Goal: Check status: Check status

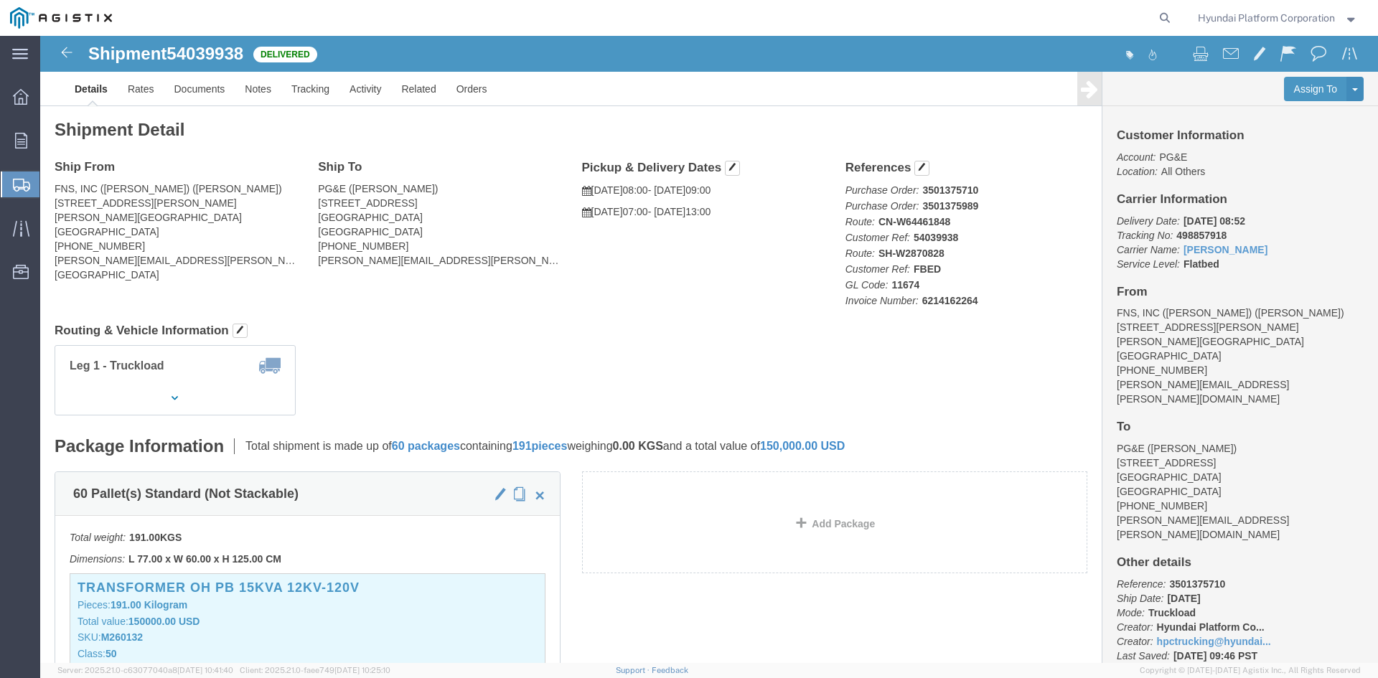
drag, startPoint x: 57, startPoint y: 207, endPoint x: 122, endPoint y: 218, distance: 65.6
click at [0, 0] on span "Shipment Manager" at bounding box center [0, 0] width 0 height 0
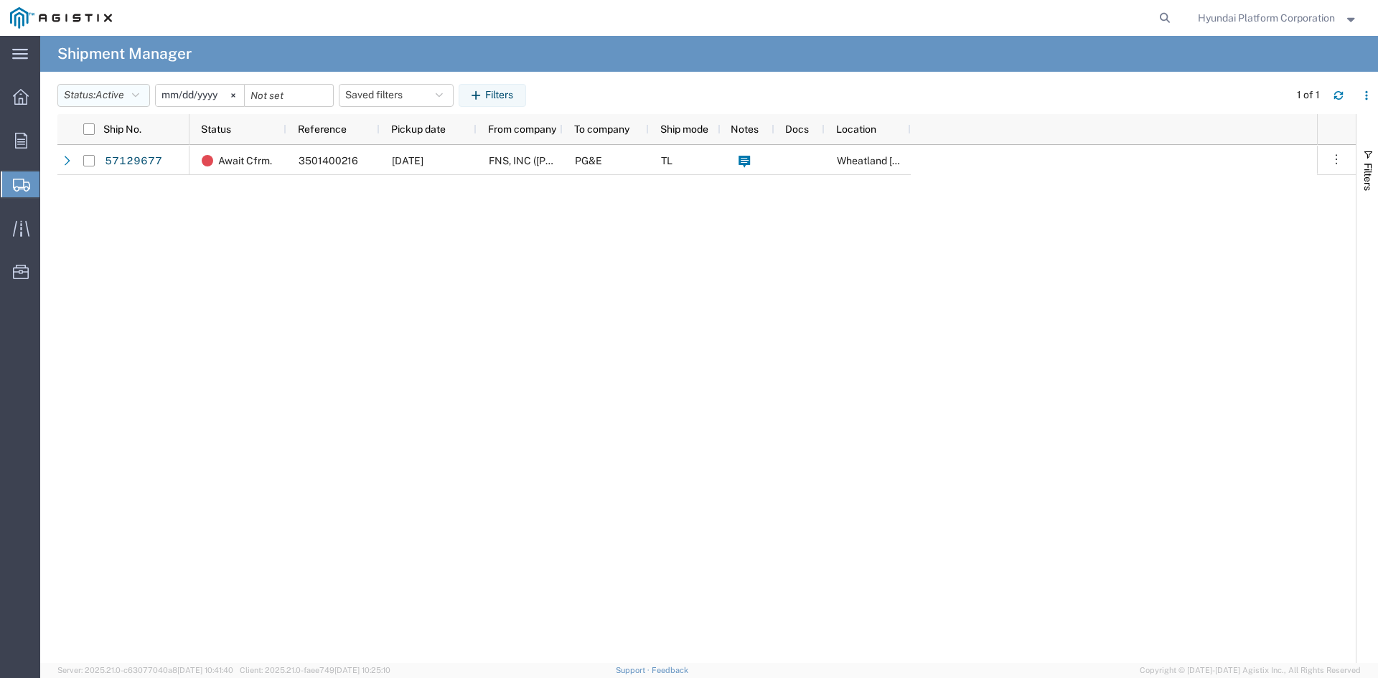
drag, startPoint x: 127, startPoint y: 84, endPoint x: 121, endPoint y: 127, distance: 43.5
click at [127, 84] on button "Status: Active" at bounding box center [103, 95] width 93 height 23
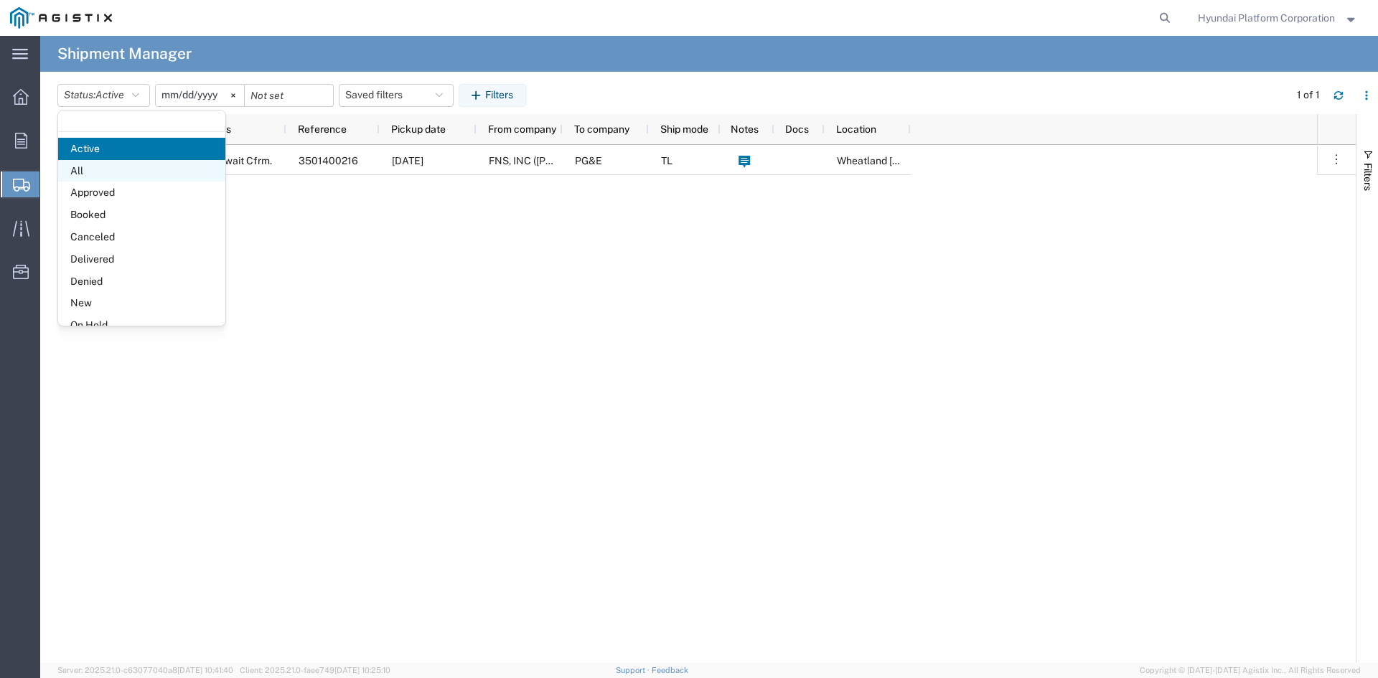
click at [113, 172] on span "All" at bounding box center [141, 171] width 167 height 22
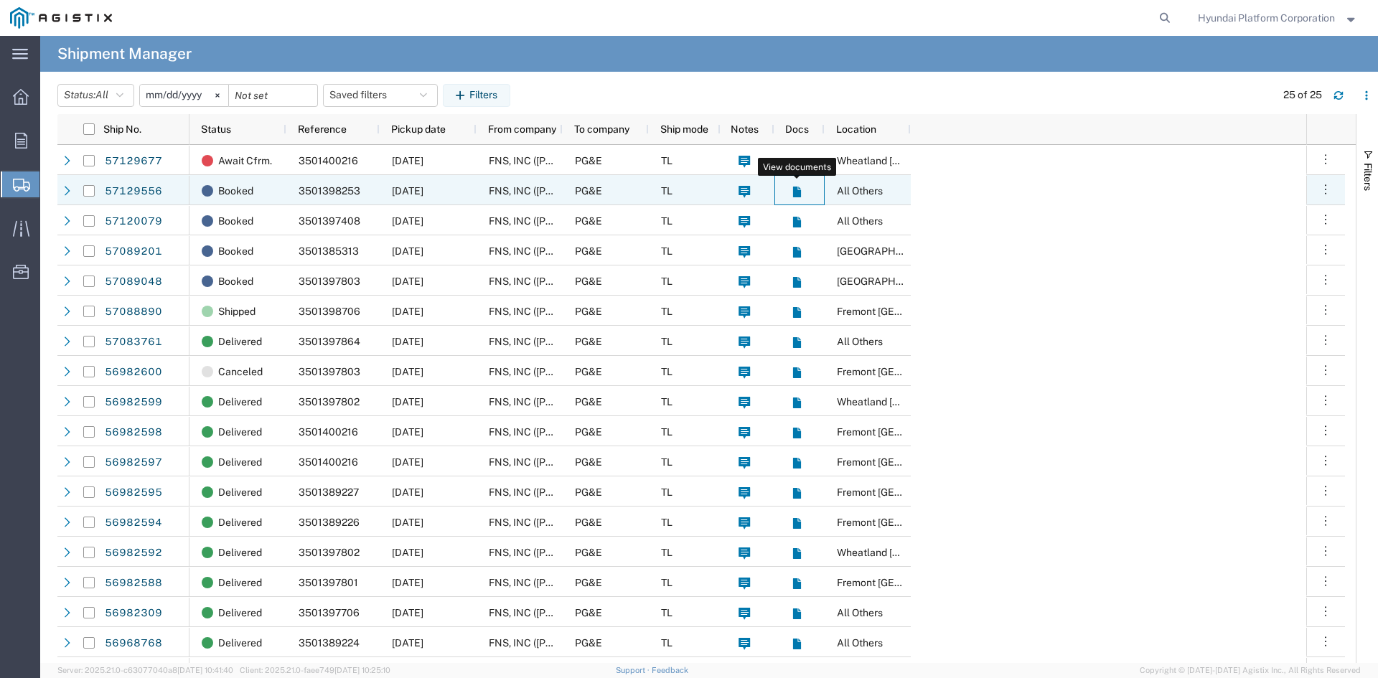
click at [801, 192] on icon at bounding box center [797, 192] width 12 height 12
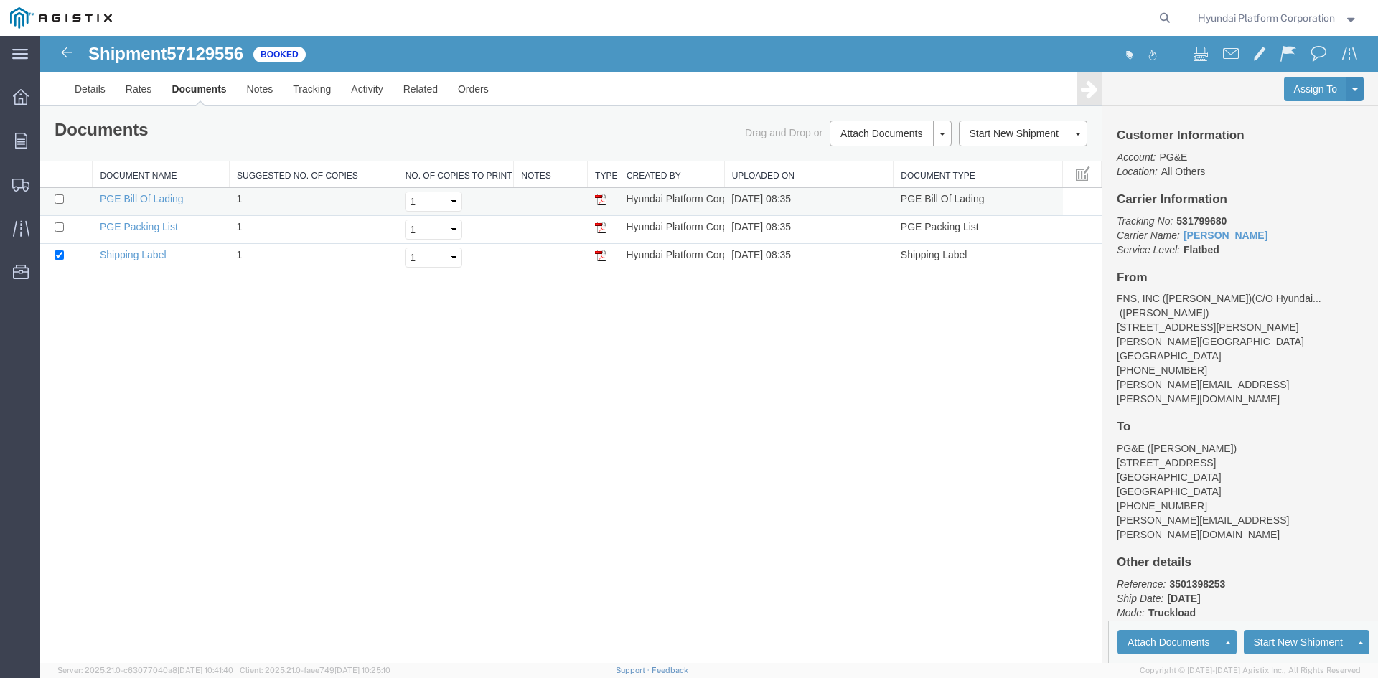
click at [601, 204] on img at bounding box center [600, 199] width 11 height 11
drag, startPoint x: 67, startPoint y: 204, endPoint x: 83, endPoint y: 201, distance: 16.0
click at [0, 0] on span "Shipment Manager" at bounding box center [0, 0] width 0 height 0
